Goal: Task Accomplishment & Management: Manage account settings

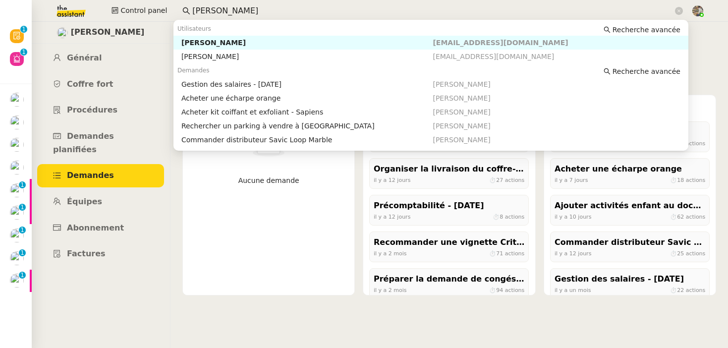
click at [222, 7] on input "[PERSON_NAME]" at bounding box center [432, 10] width 481 height 13
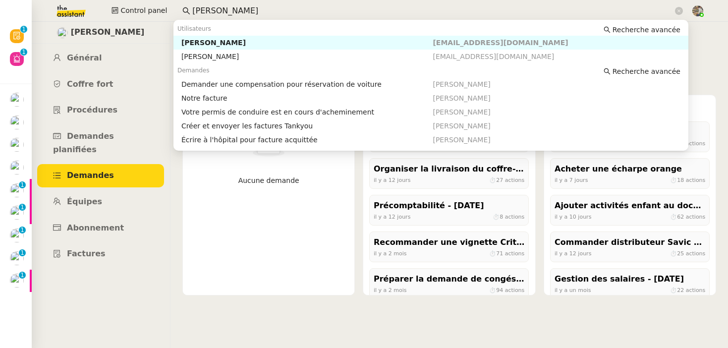
click at [231, 40] on div "[PERSON_NAME]" at bounding box center [307, 42] width 252 height 9
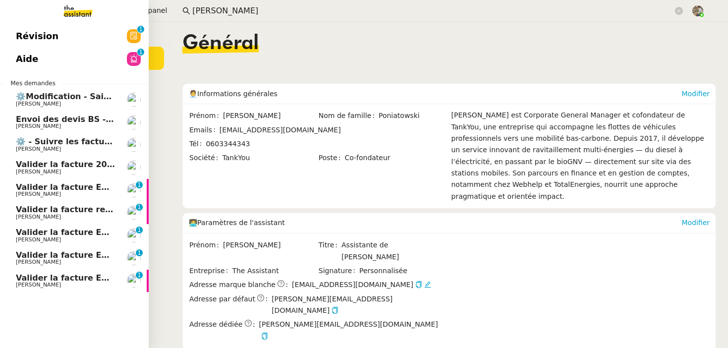
click at [40, 250] on link "Valider la facture [PERSON_NAME] Conceicao 0 1 2 3 4 5 6 7 8 9" at bounding box center [74, 258] width 149 height 23
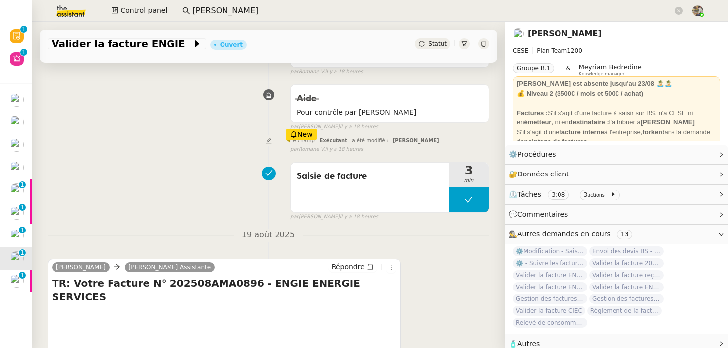
scroll to position [277, 0]
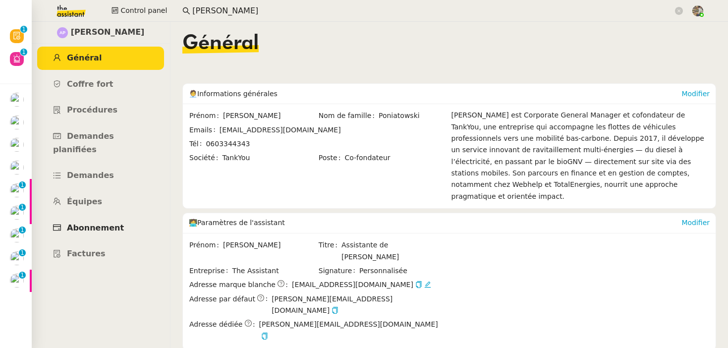
click at [102, 223] on span "Abonnement" at bounding box center [95, 227] width 57 height 9
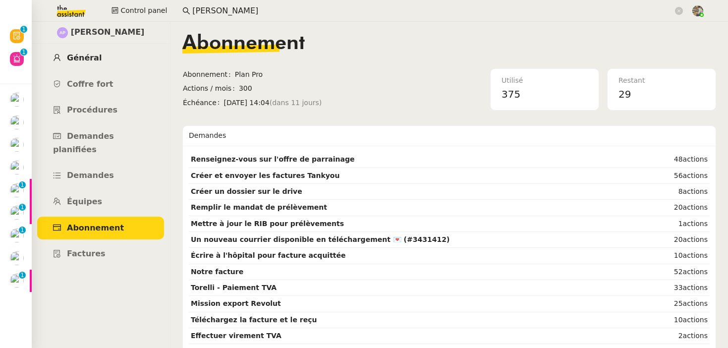
click at [81, 53] on link "Général" at bounding box center [100, 58] width 127 height 23
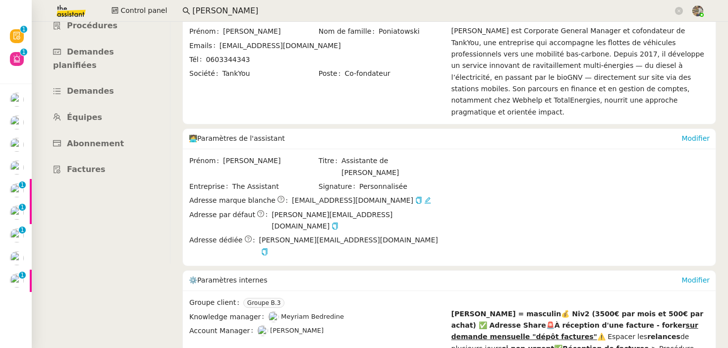
scroll to position [205, 0]
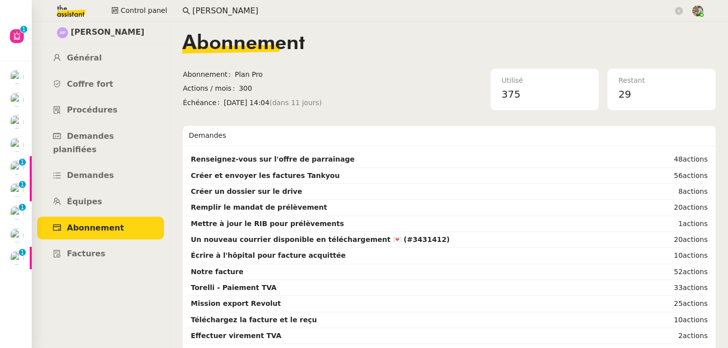
click at [214, 8] on input "[PERSON_NAME]" at bounding box center [432, 10] width 481 height 13
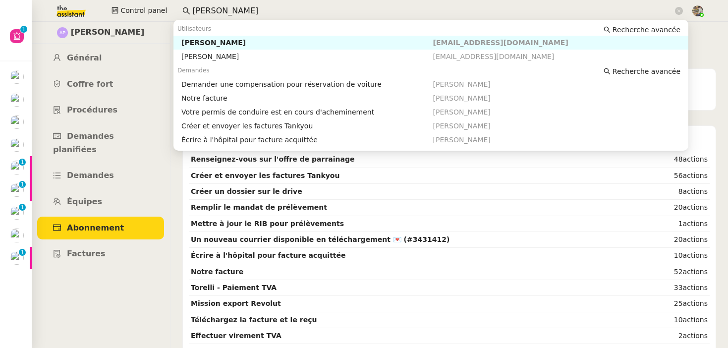
click at [214, 8] on input "[PERSON_NAME]" at bounding box center [432, 10] width 481 height 13
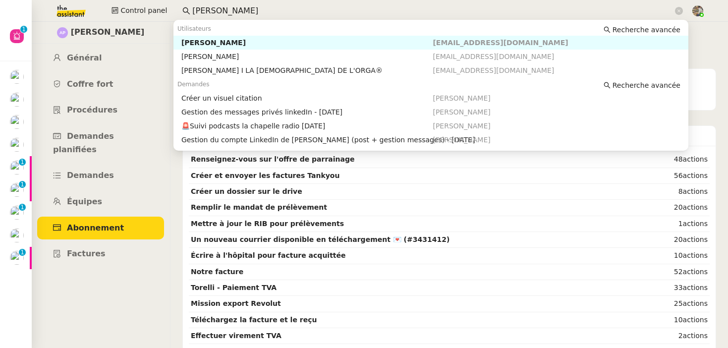
click at [223, 33] on div "Utilisateurs Recherche avancée" at bounding box center [431, 29] width 515 height 14
click at [214, 45] on div "[PERSON_NAME]" at bounding box center [307, 42] width 252 height 9
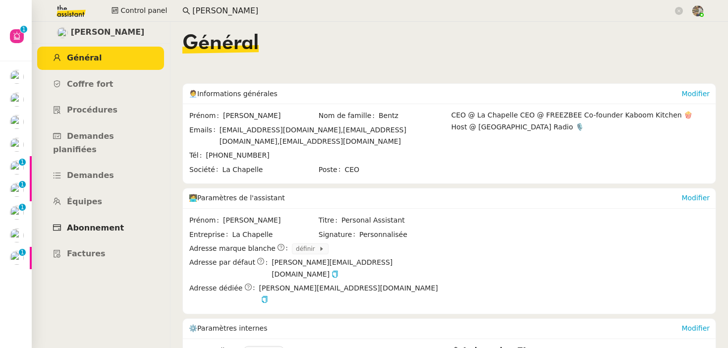
click at [96, 223] on span "Abonnement" at bounding box center [95, 227] width 57 height 9
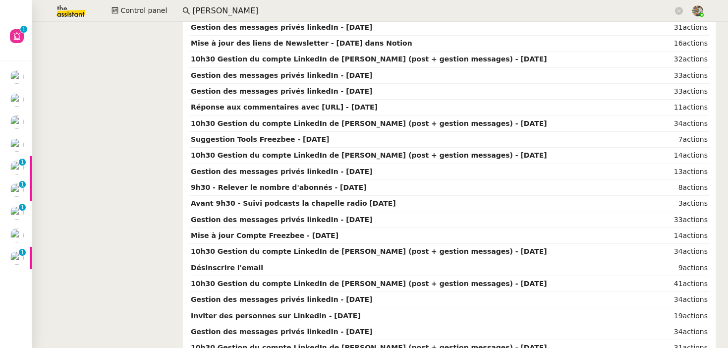
scroll to position [1253, 0]
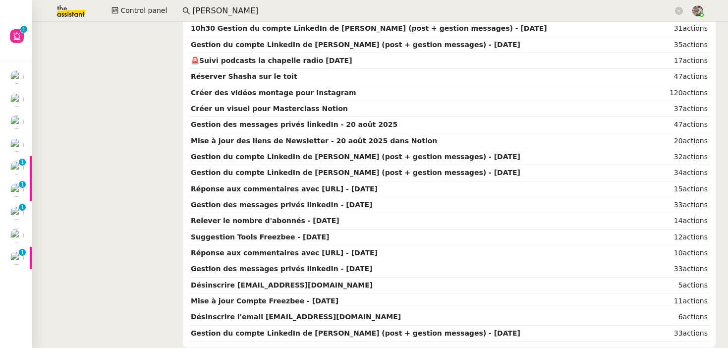
click at [207, 8] on input "[PERSON_NAME]" at bounding box center [432, 10] width 481 height 13
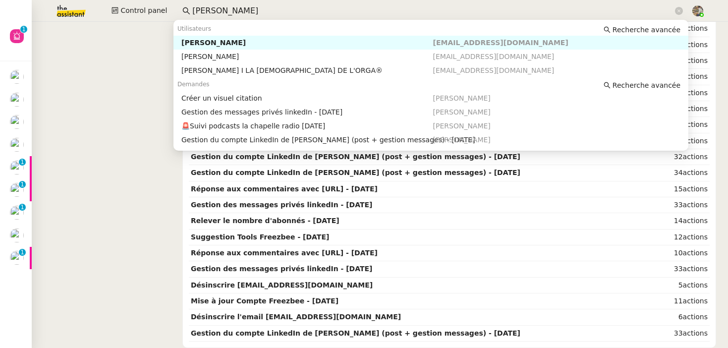
click at [207, 8] on input "[PERSON_NAME]" at bounding box center [432, 10] width 481 height 13
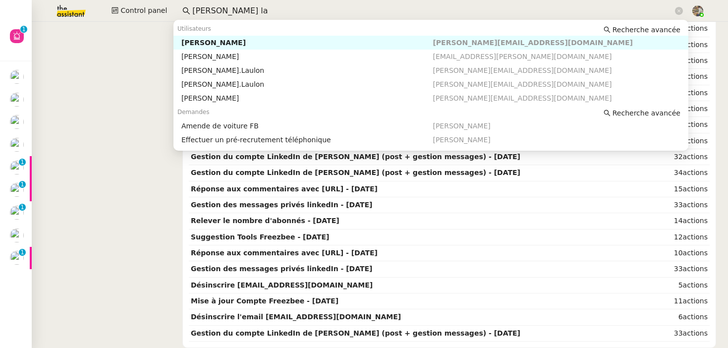
click at [201, 47] on div "[PERSON_NAME]" at bounding box center [307, 42] width 252 height 9
type input "[PERSON_NAME] la"
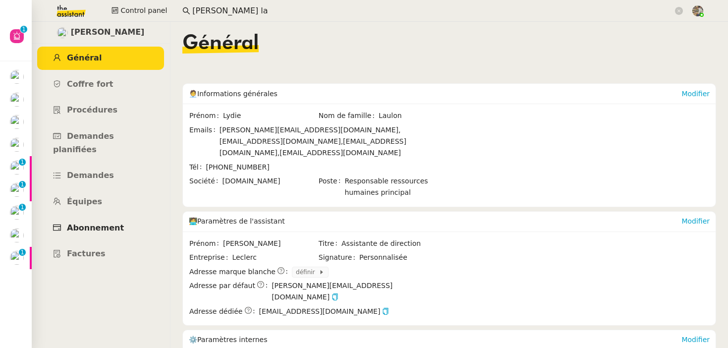
click at [83, 223] on span "Abonnement" at bounding box center [95, 227] width 57 height 9
